Goal: Connect with others: Connect with others

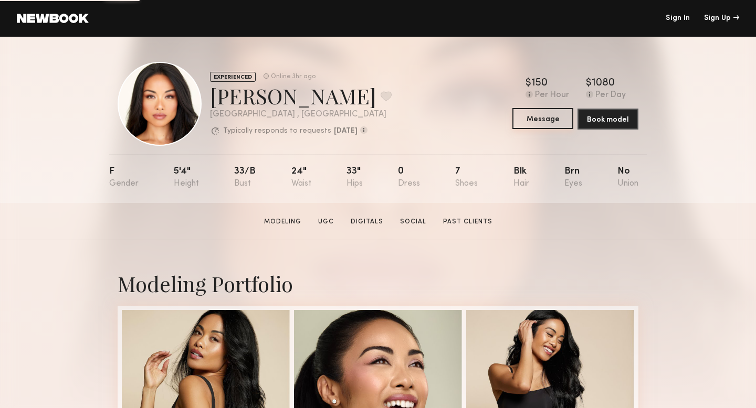
click at [523, 118] on button "Message" at bounding box center [542, 118] width 61 height 21
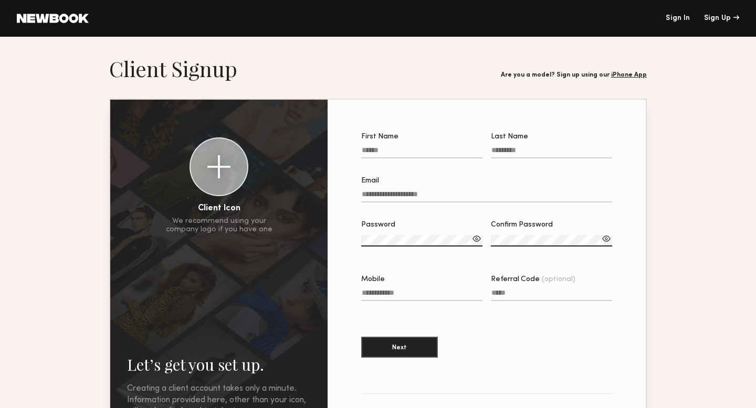
click at [402, 146] on label "First Name" at bounding box center [421, 151] width 121 height 36
click at [402, 146] on input "First Name" at bounding box center [421, 152] width 121 height 12
click at [677, 17] on link "Sign In" at bounding box center [677, 18] width 24 height 7
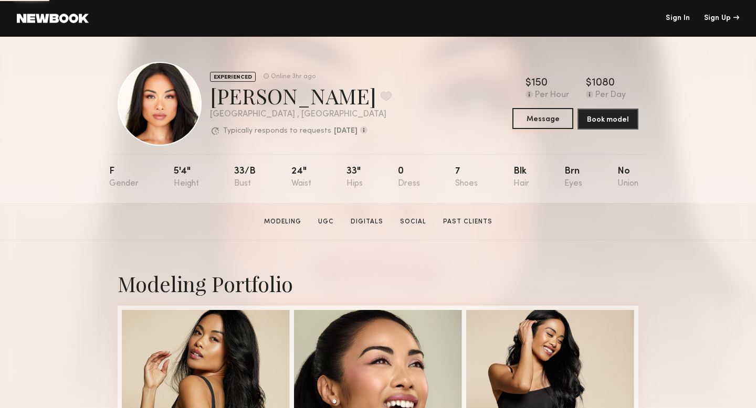
click at [525, 128] on button "Message" at bounding box center [542, 118] width 61 height 21
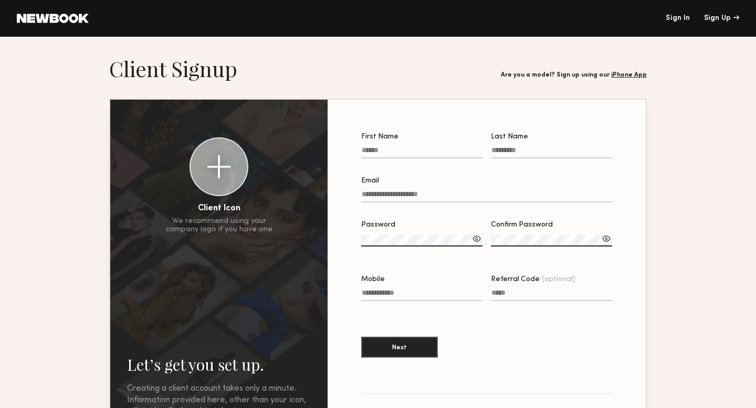
click at [669, 17] on link "Sign In" at bounding box center [677, 18] width 24 height 7
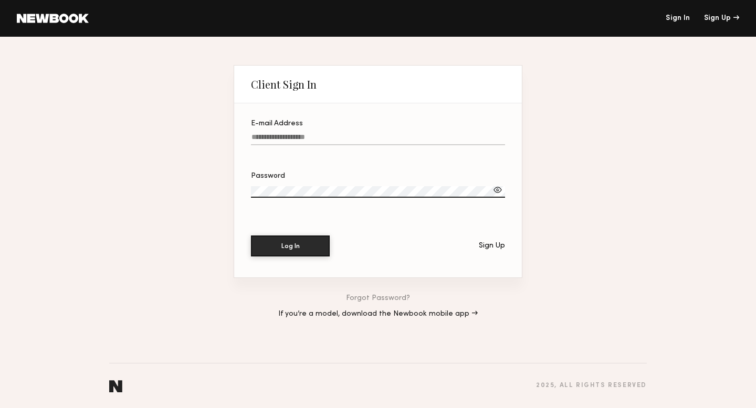
click at [380, 141] on input "E-mail Address" at bounding box center [378, 139] width 254 height 12
click at [309, 143] on input "E-mail Address Required" at bounding box center [378, 139] width 254 height 12
